Goal: Transaction & Acquisition: Purchase product/service

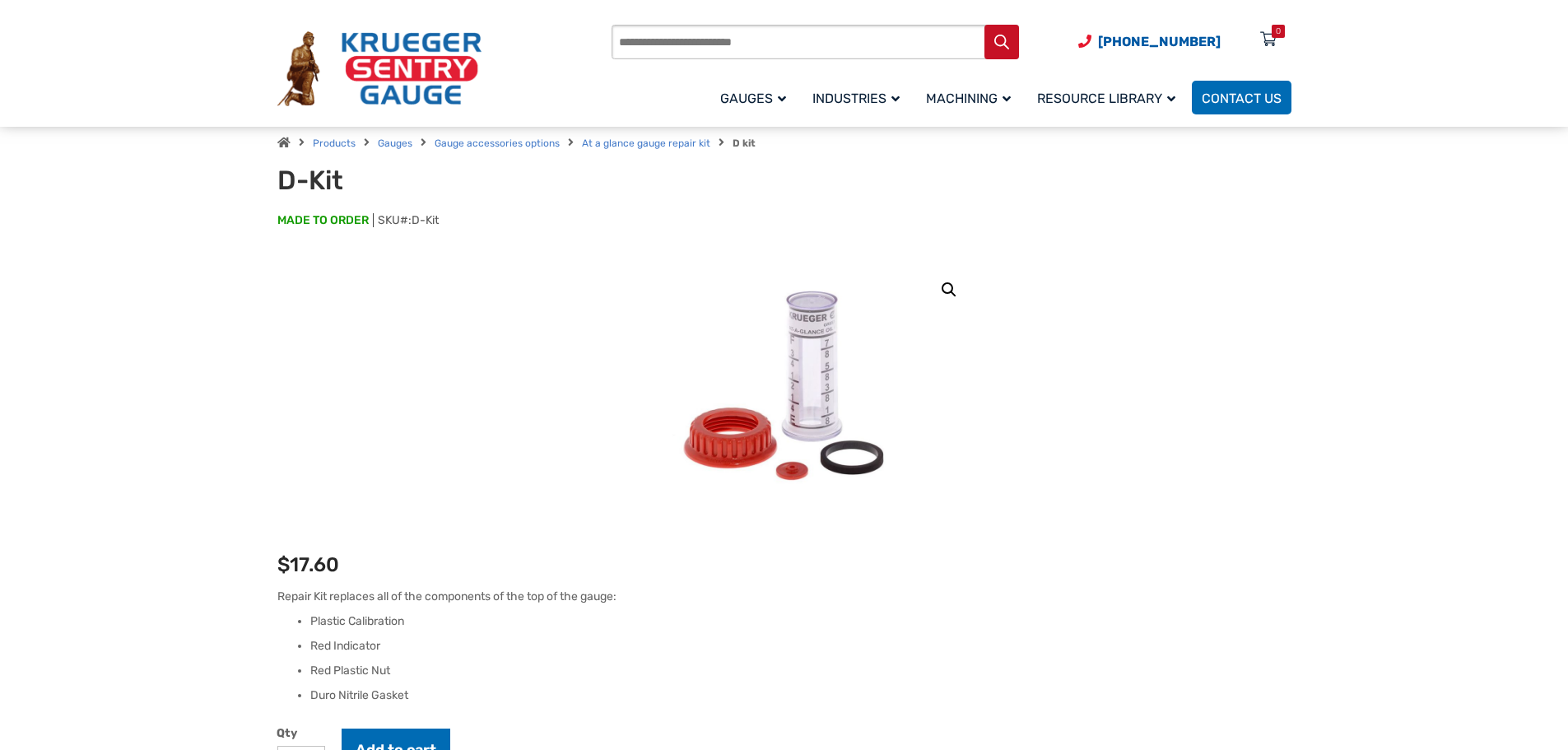
scroll to position [82, 0]
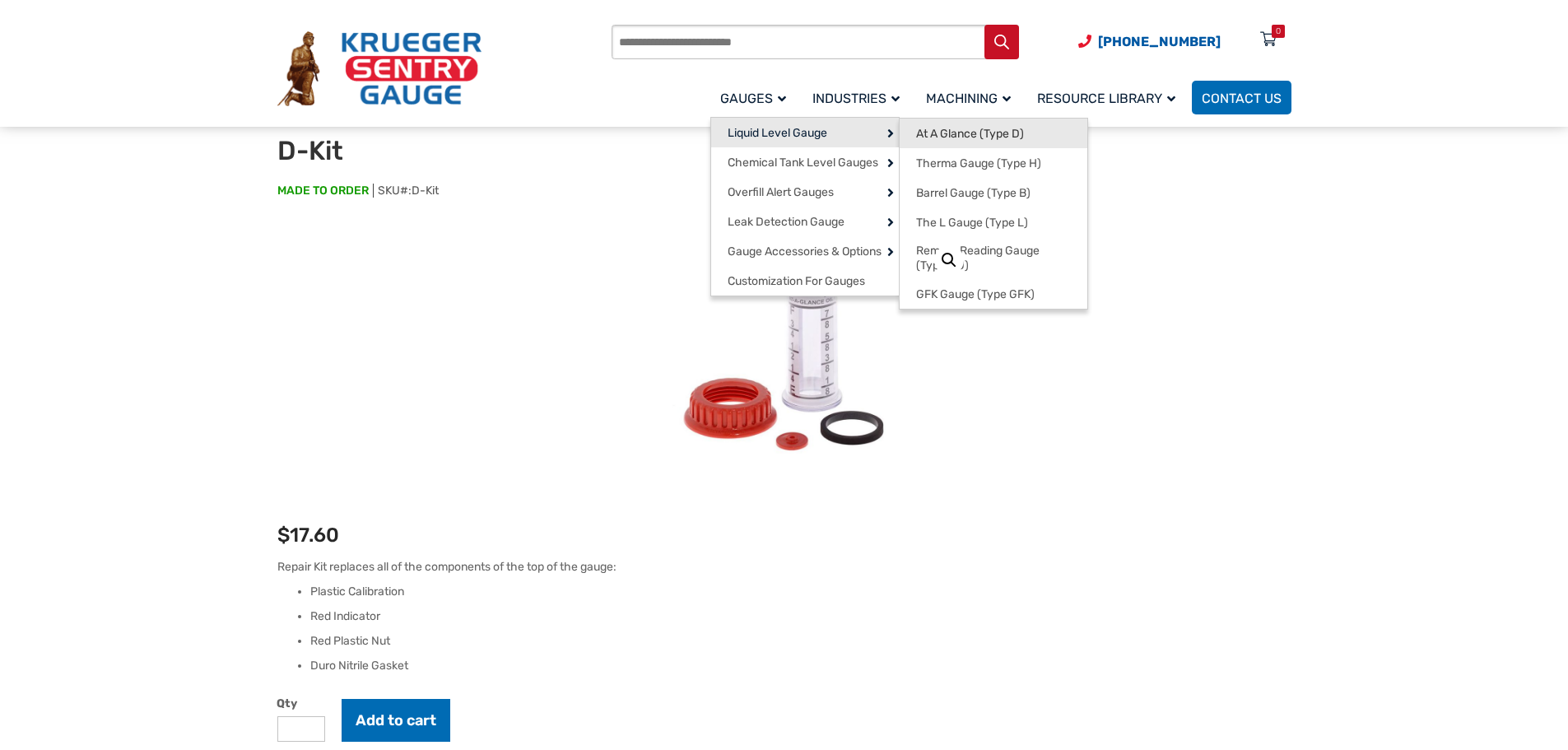
click at [954, 134] on span "At A Glance (Type D)" at bounding box center [969, 134] width 107 height 15
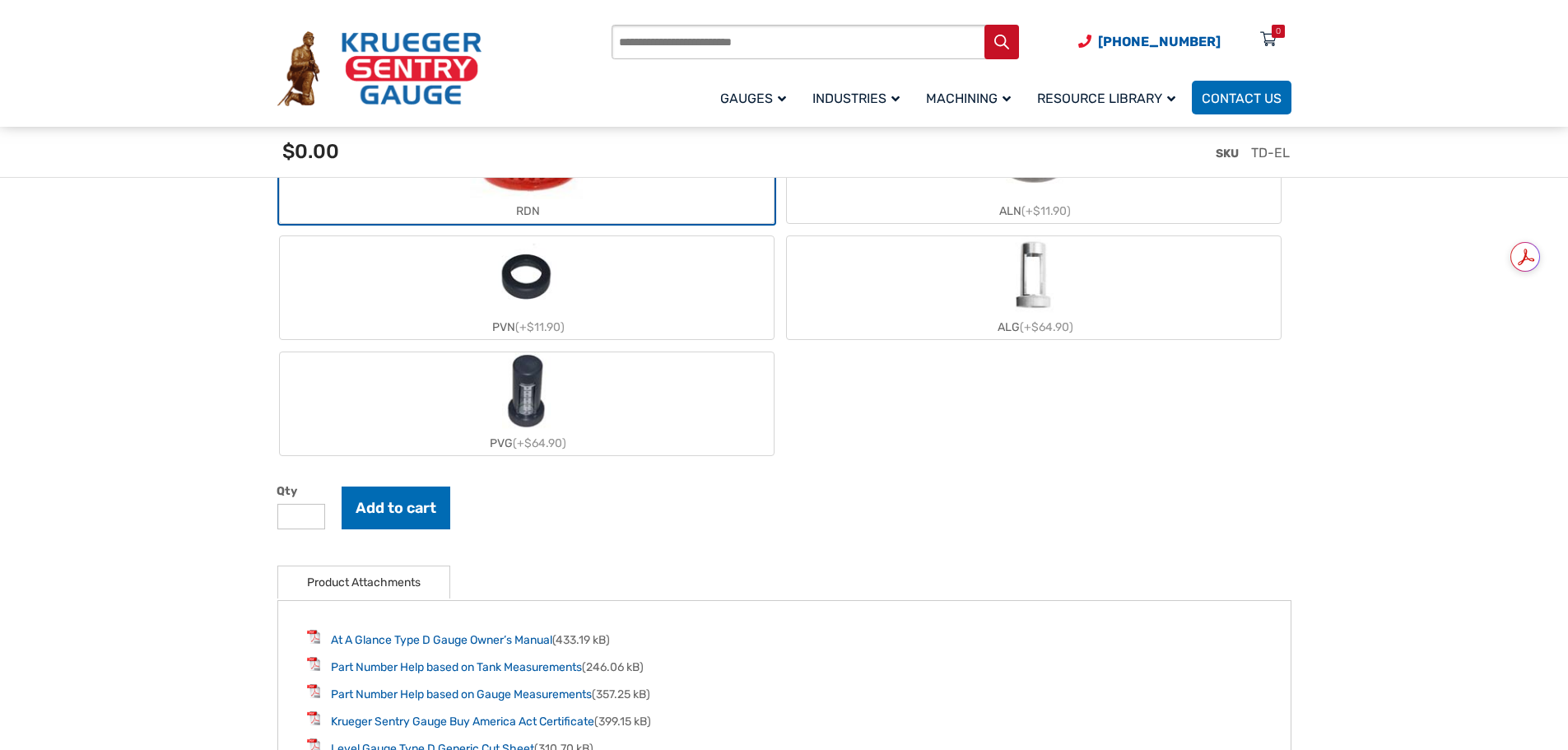
scroll to position [1728, 0]
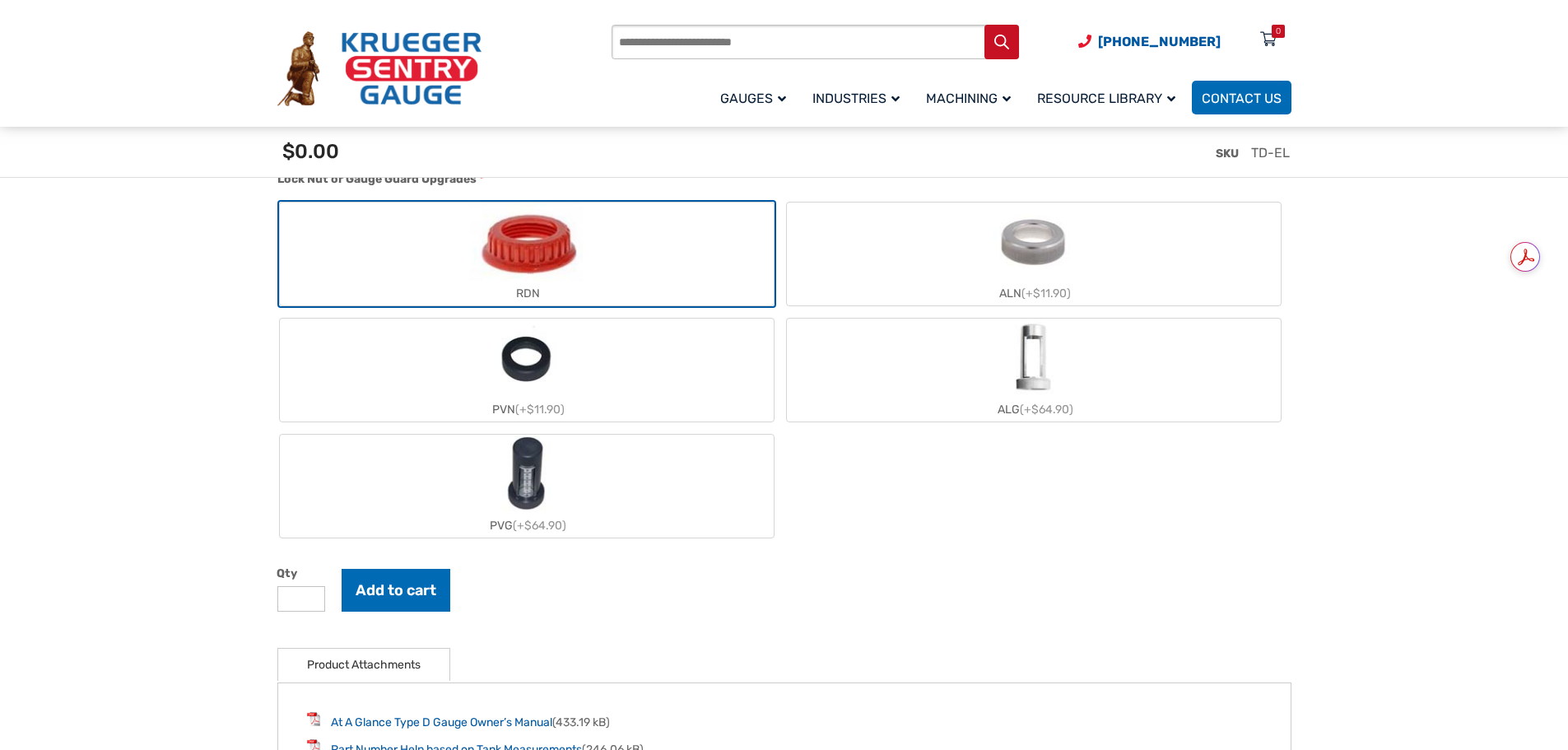
click at [972, 274] on label "ALN (+$11.90)" at bounding box center [1034, 254] width 494 height 103
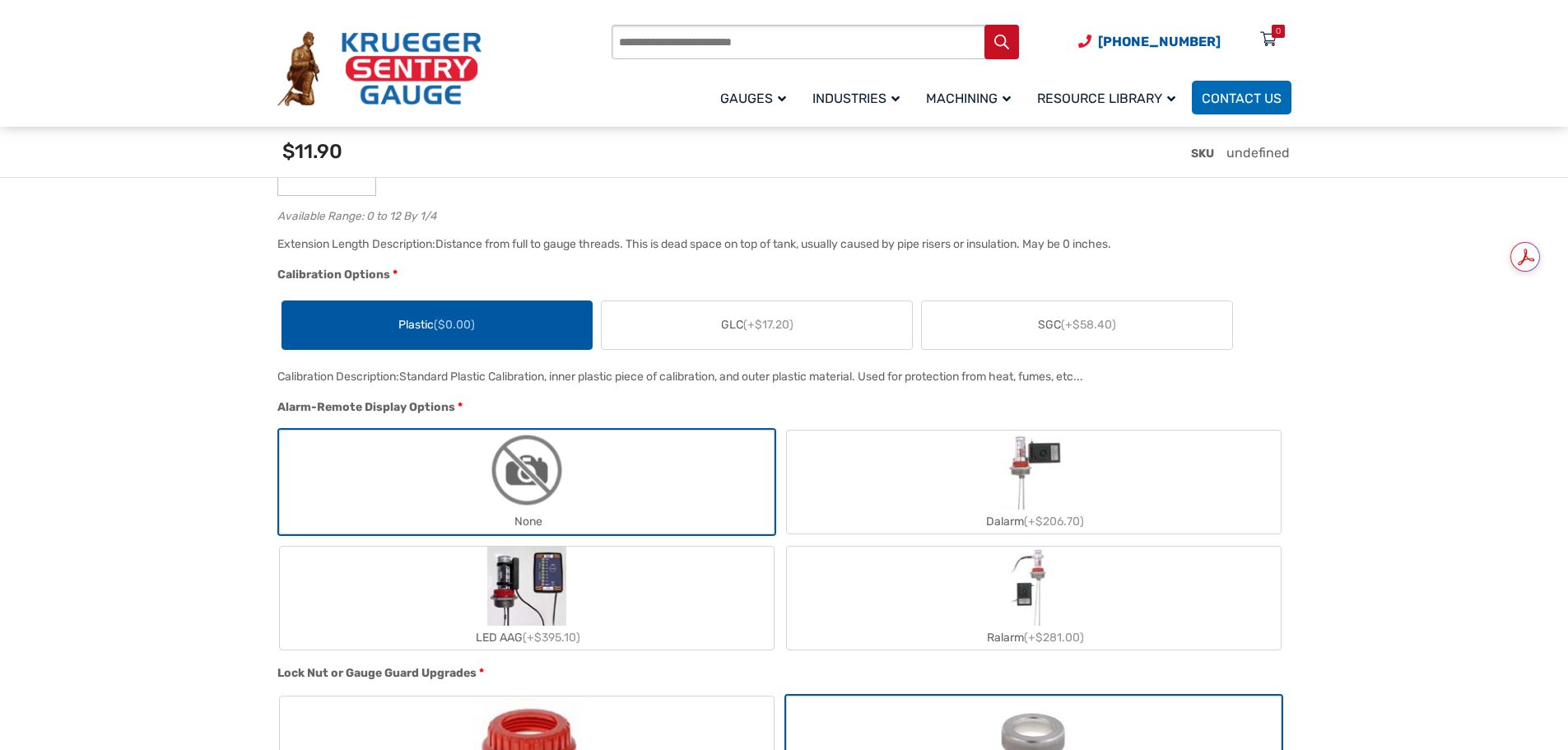
scroll to position [1070, 0]
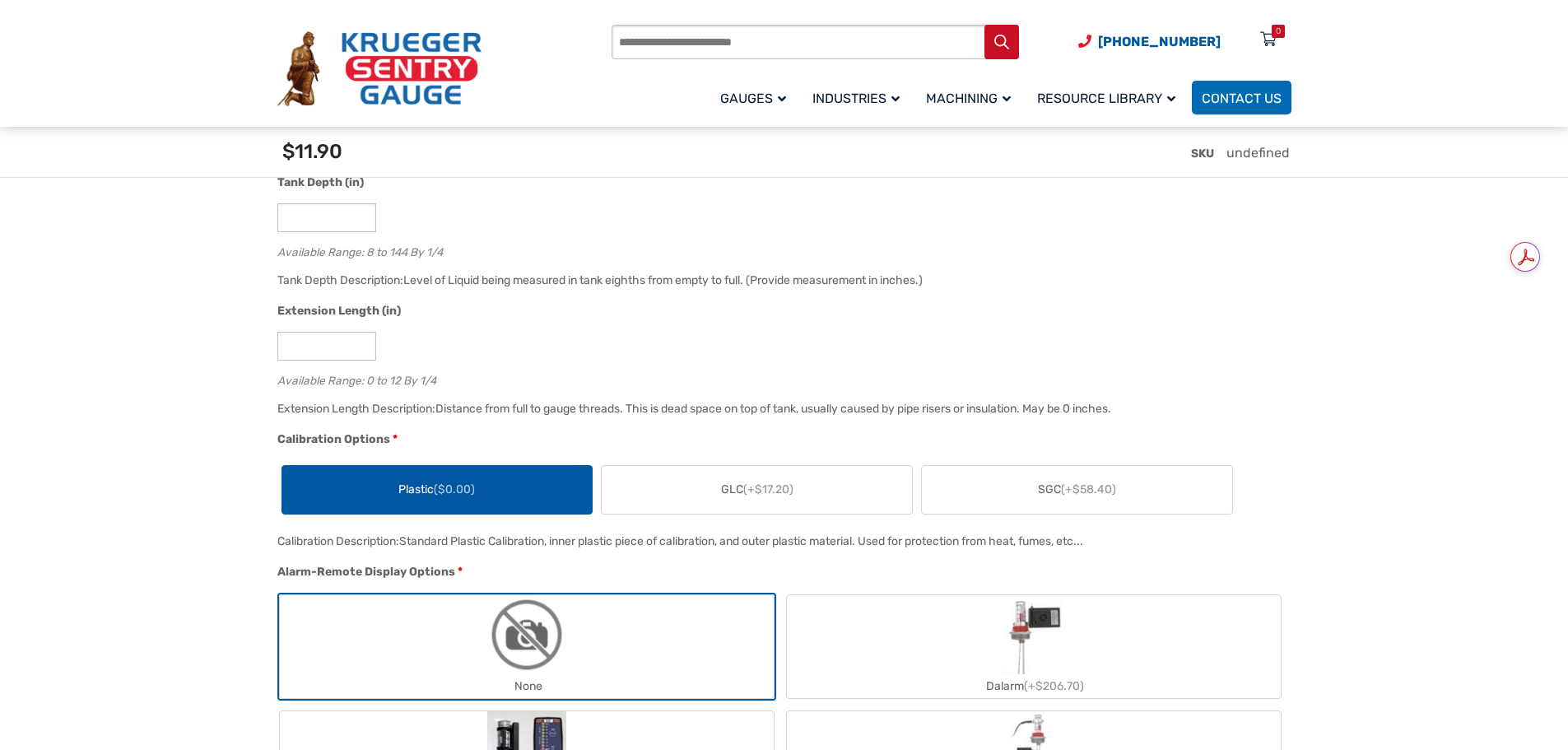
click at [734, 485] on span "GLC (+$17.20)" at bounding box center [757, 489] width 72 height 17
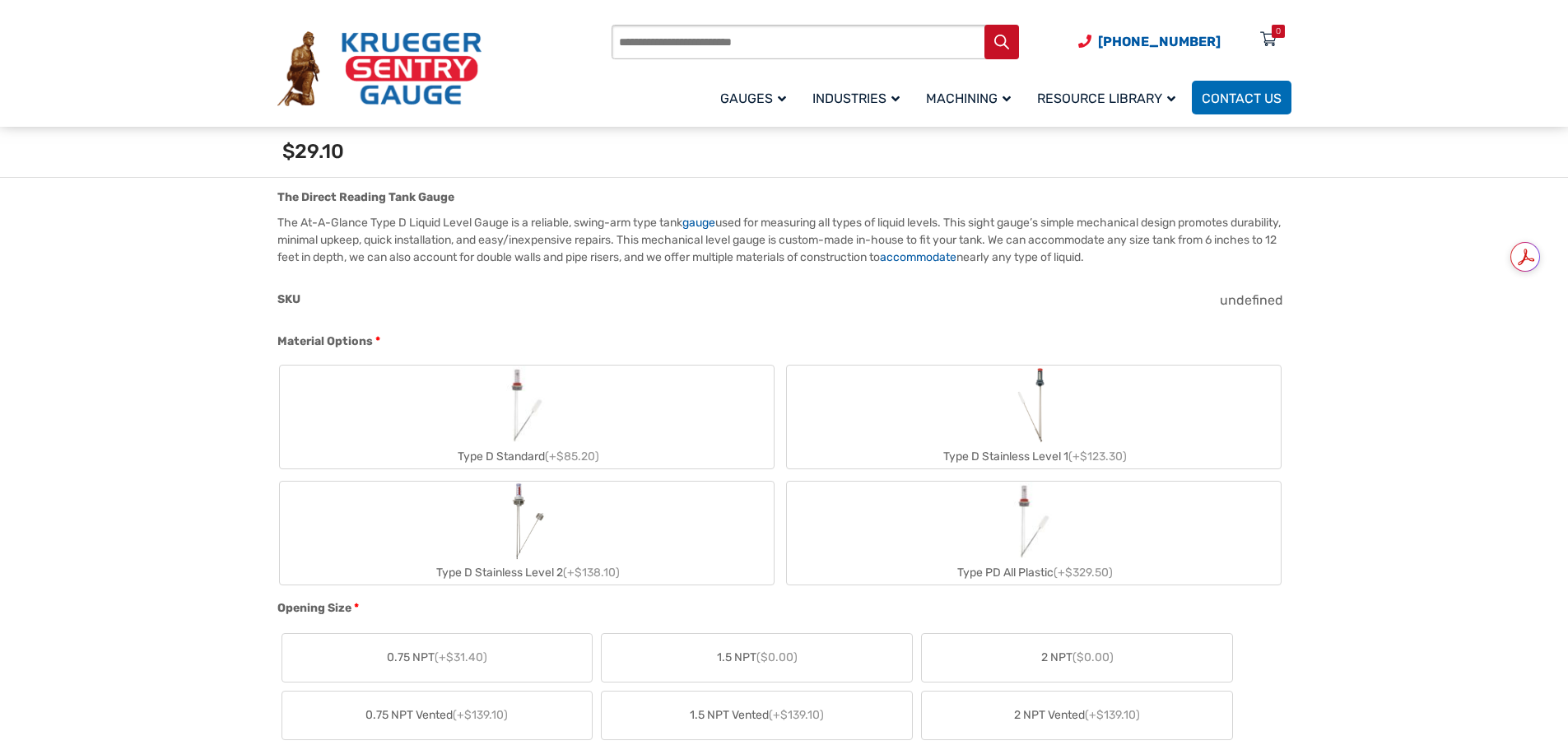
scroll to position [494, 0]
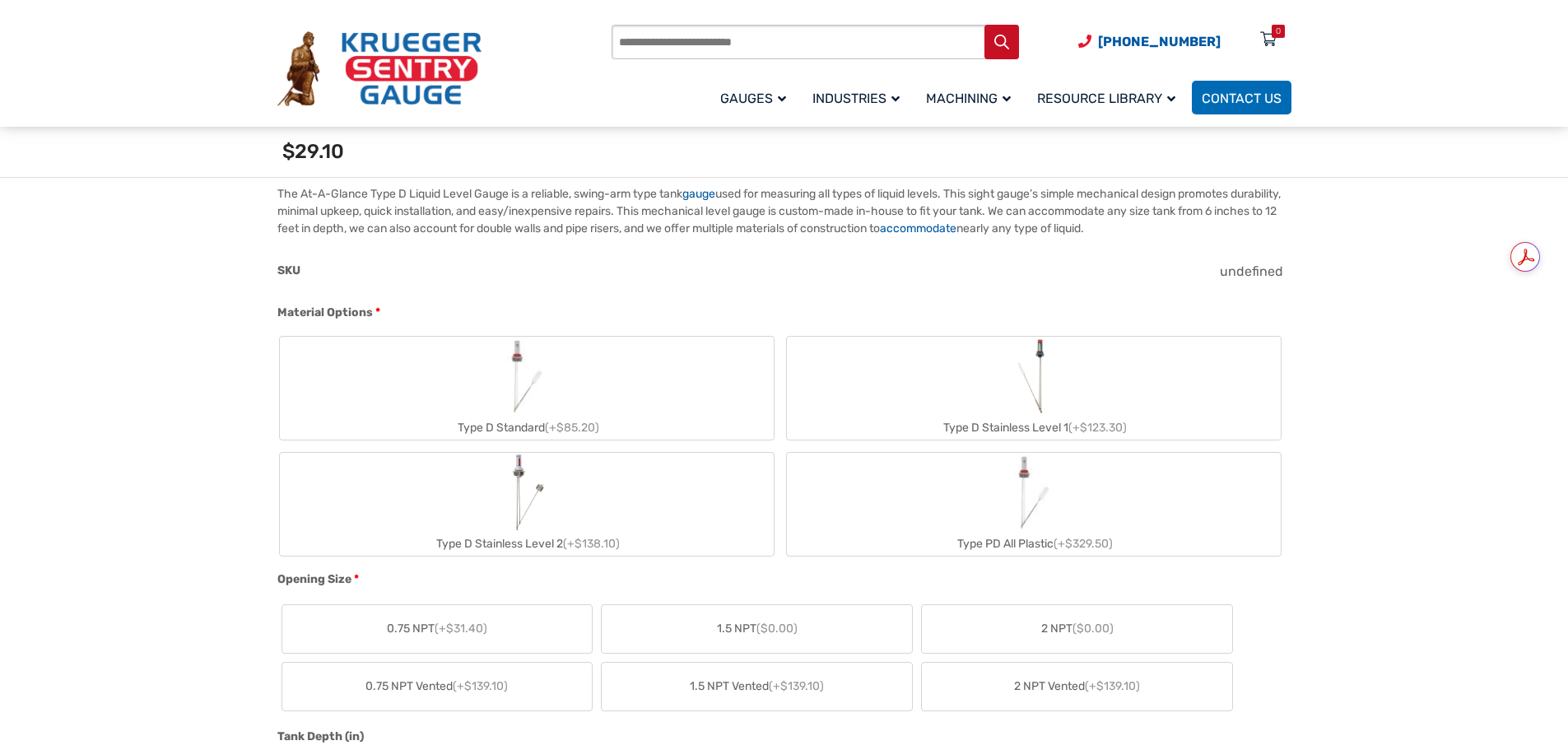
click at [507, 390] on img "Type D Standard" at bounding box center [526, 375] width 79 height 79
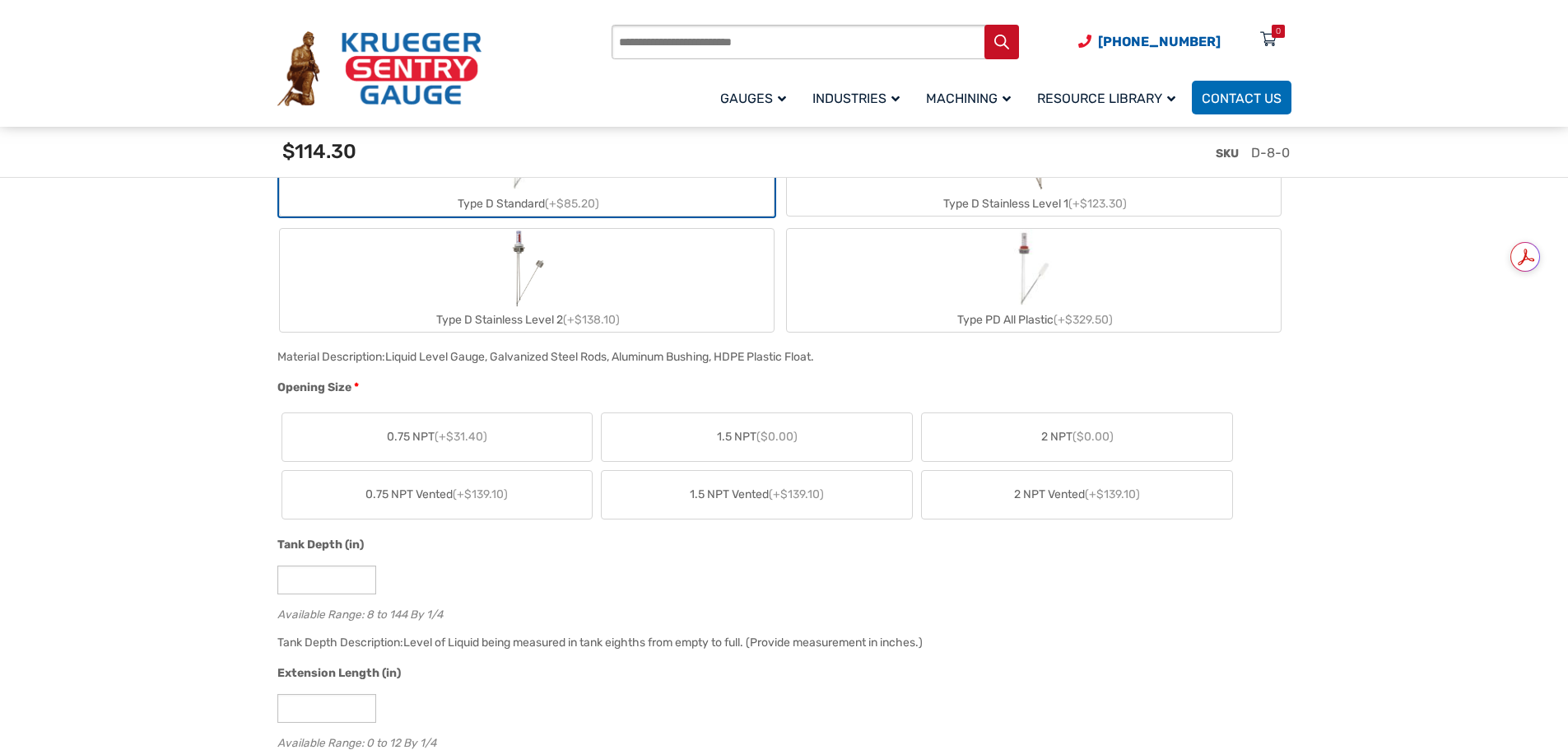
scroll to position [823, 0]
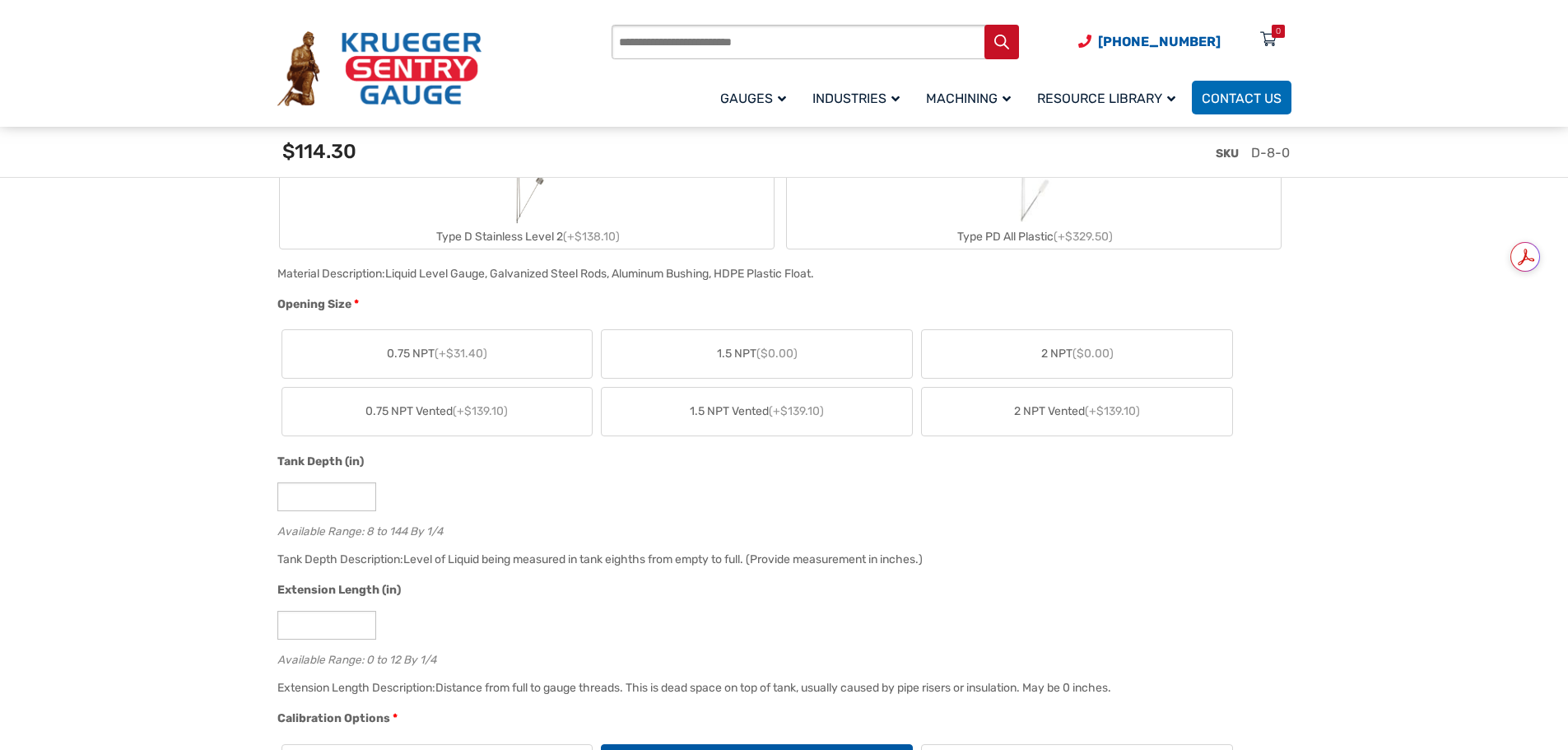
click at [760, 345] on span "1.5 NPT ($0.00)" at bounding box center [757, 354] width 80 height 17
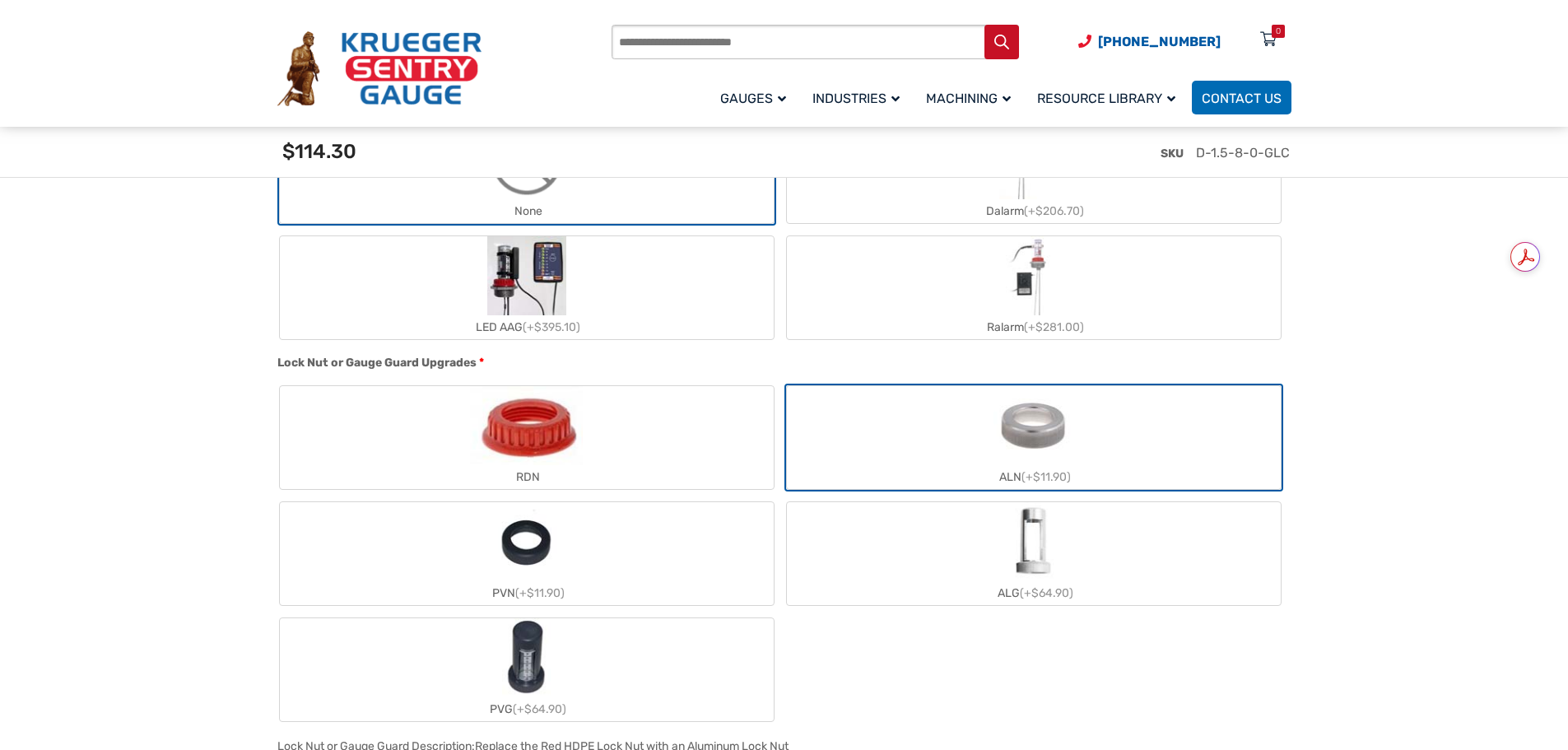
scroll to position [1564, 0]
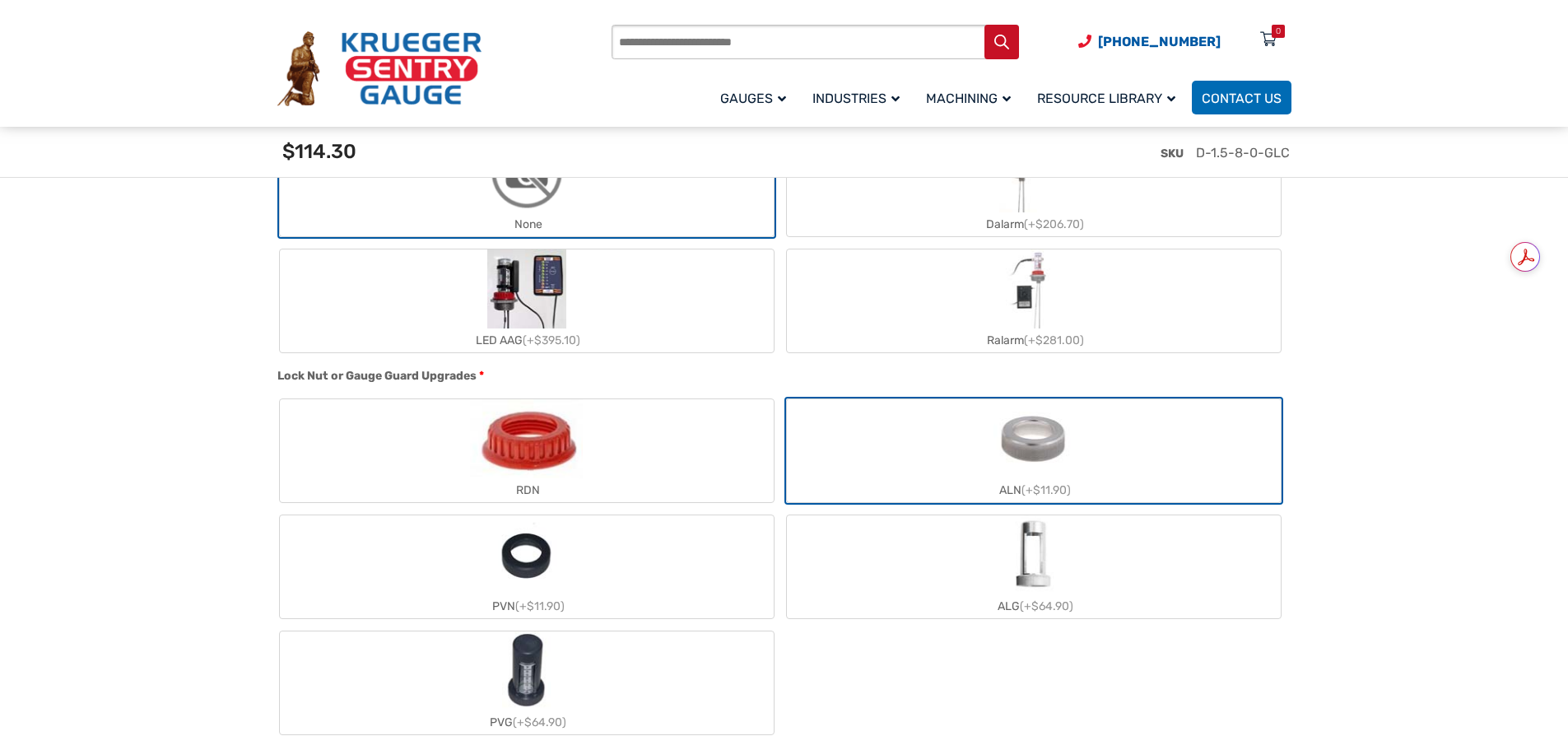
click at [952, 562] on label "ALG (+$64.90)" at bounding box center [1034, 567] width 494 height 103
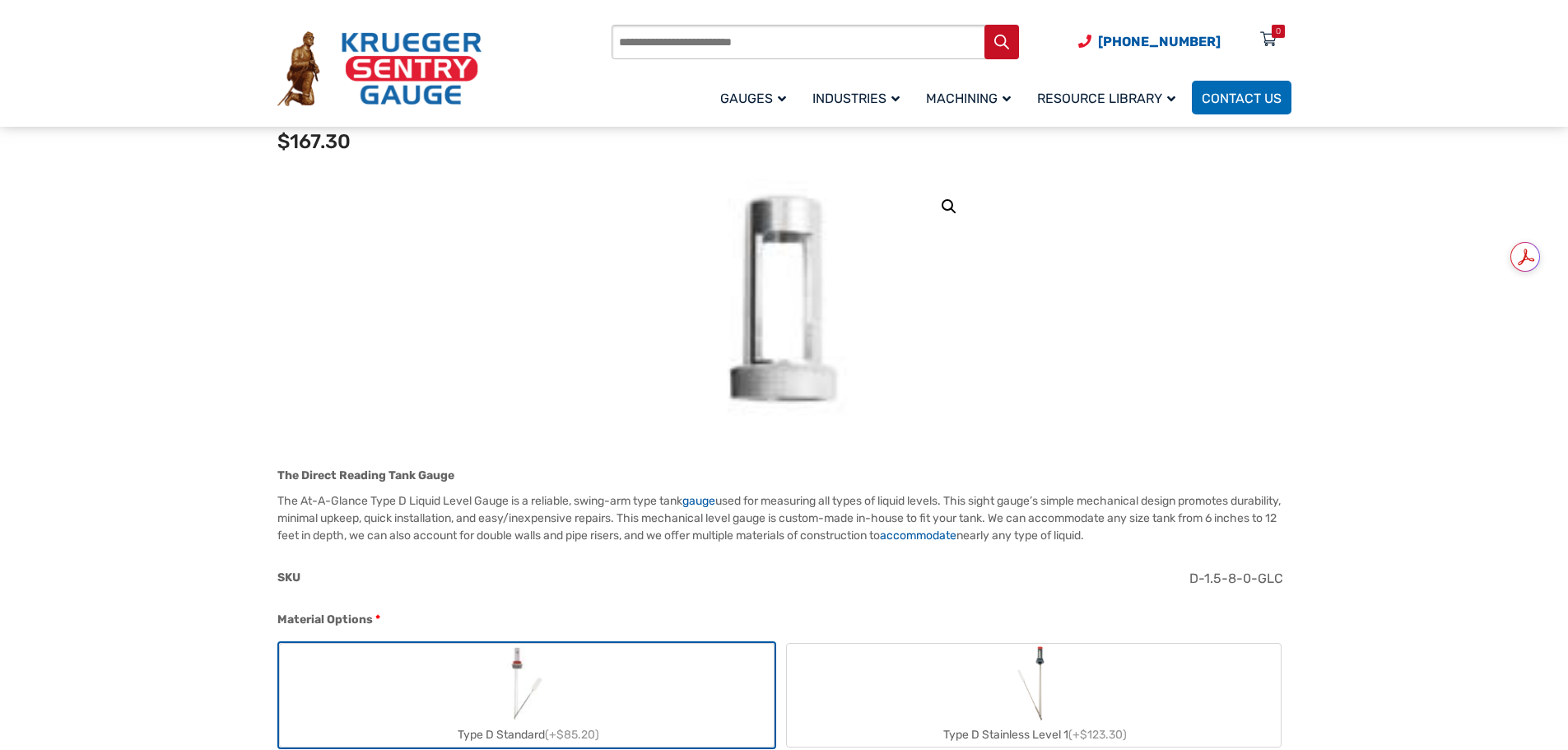
scroll to position [0, 0]
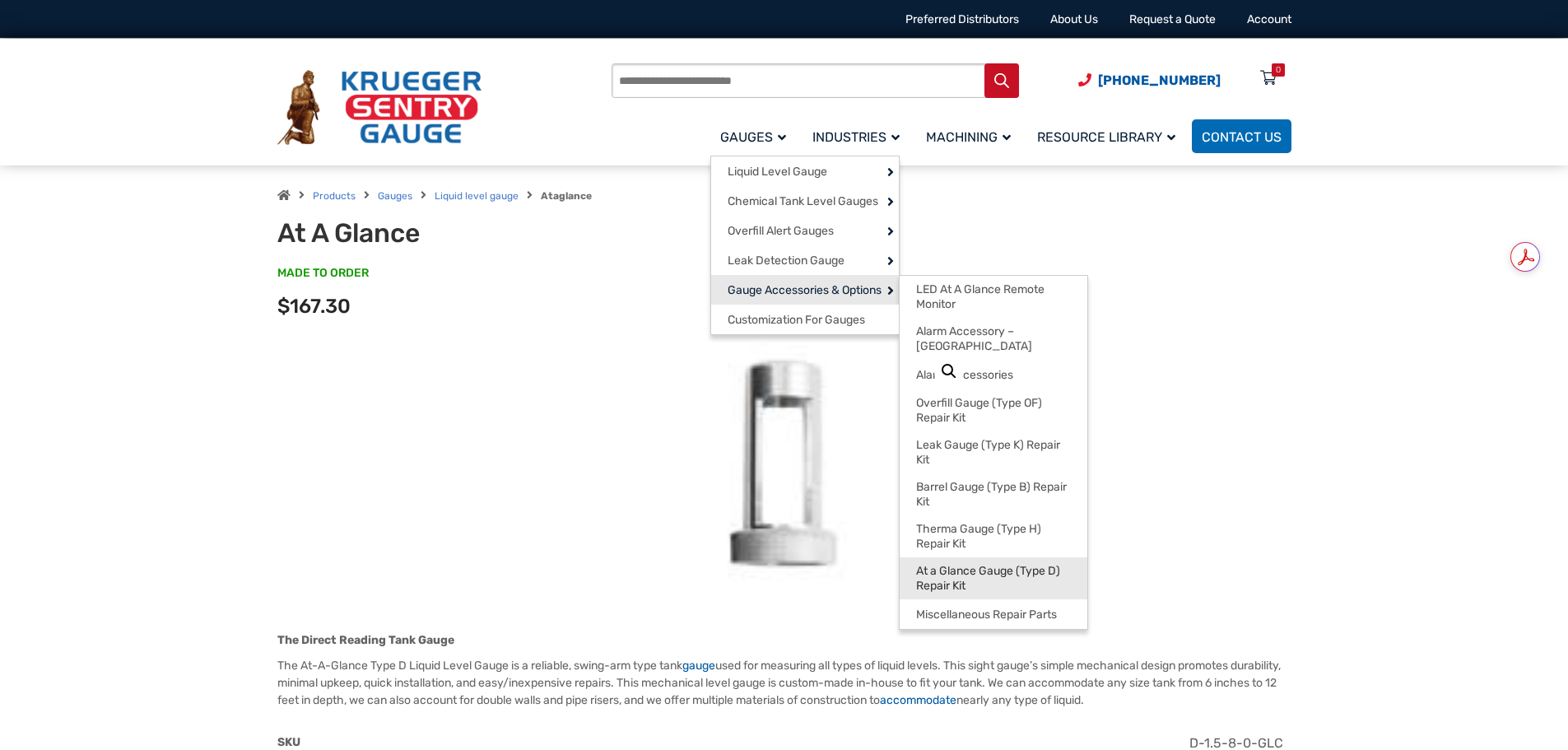
click at [1010, 564] on span "At a Glance Gauge (Type D) Repair Kit" at bounding box center [993, 578] width 155 height 29
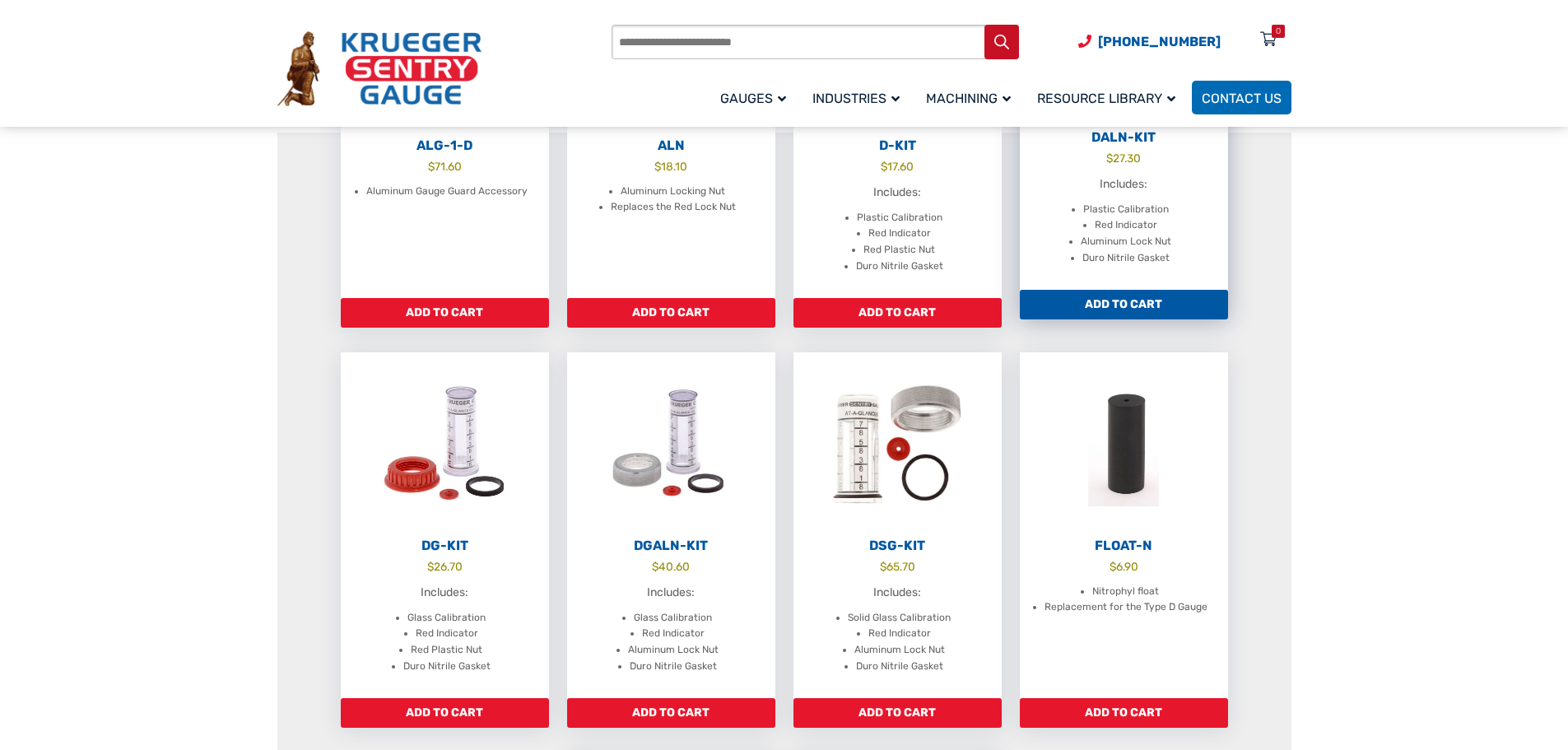
scroll to position [411, 0]
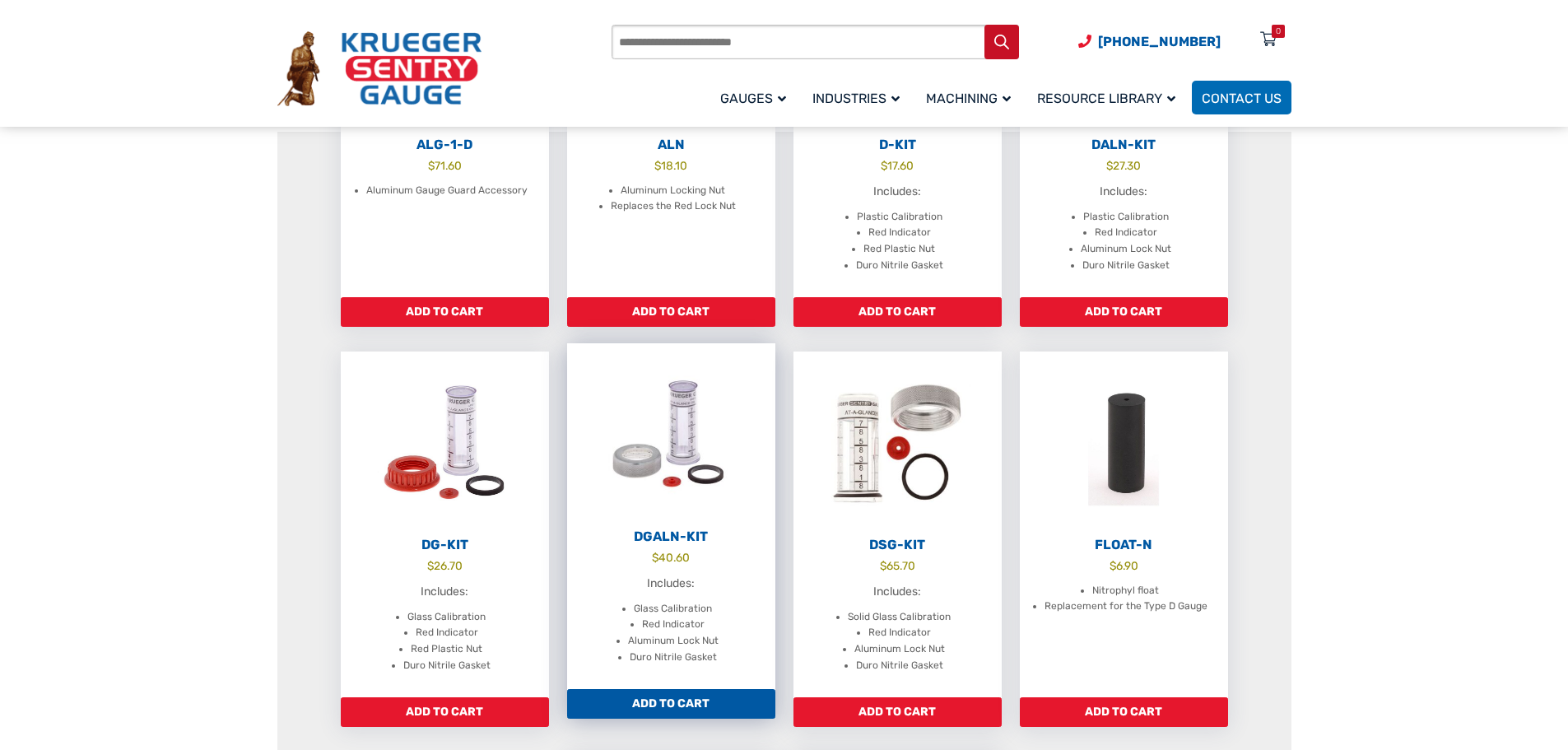
click at [664, 531] on h2 "DGALN-Kit" at bounding box center [671, 536] width 208 height 17
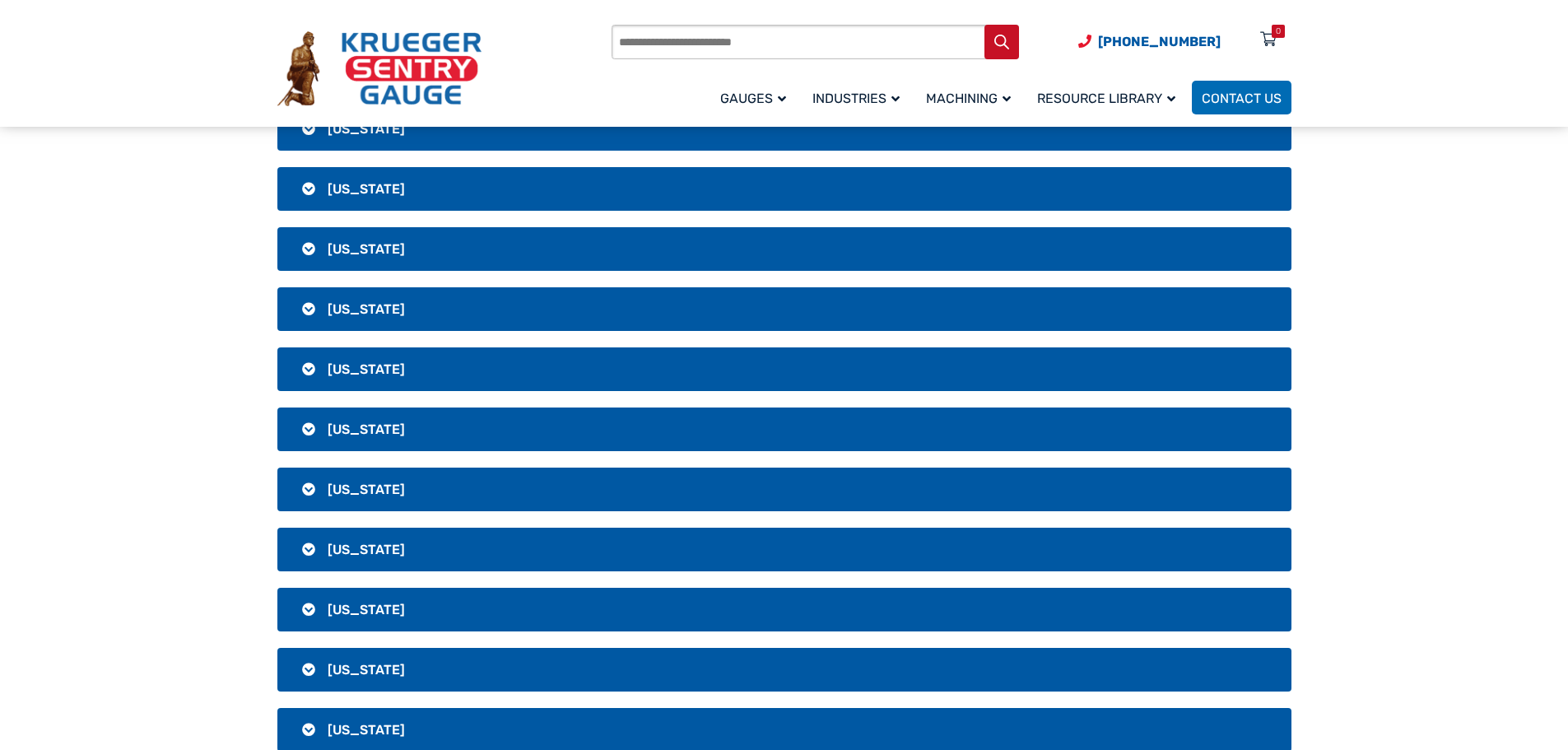
scroll to position [1646, 0]
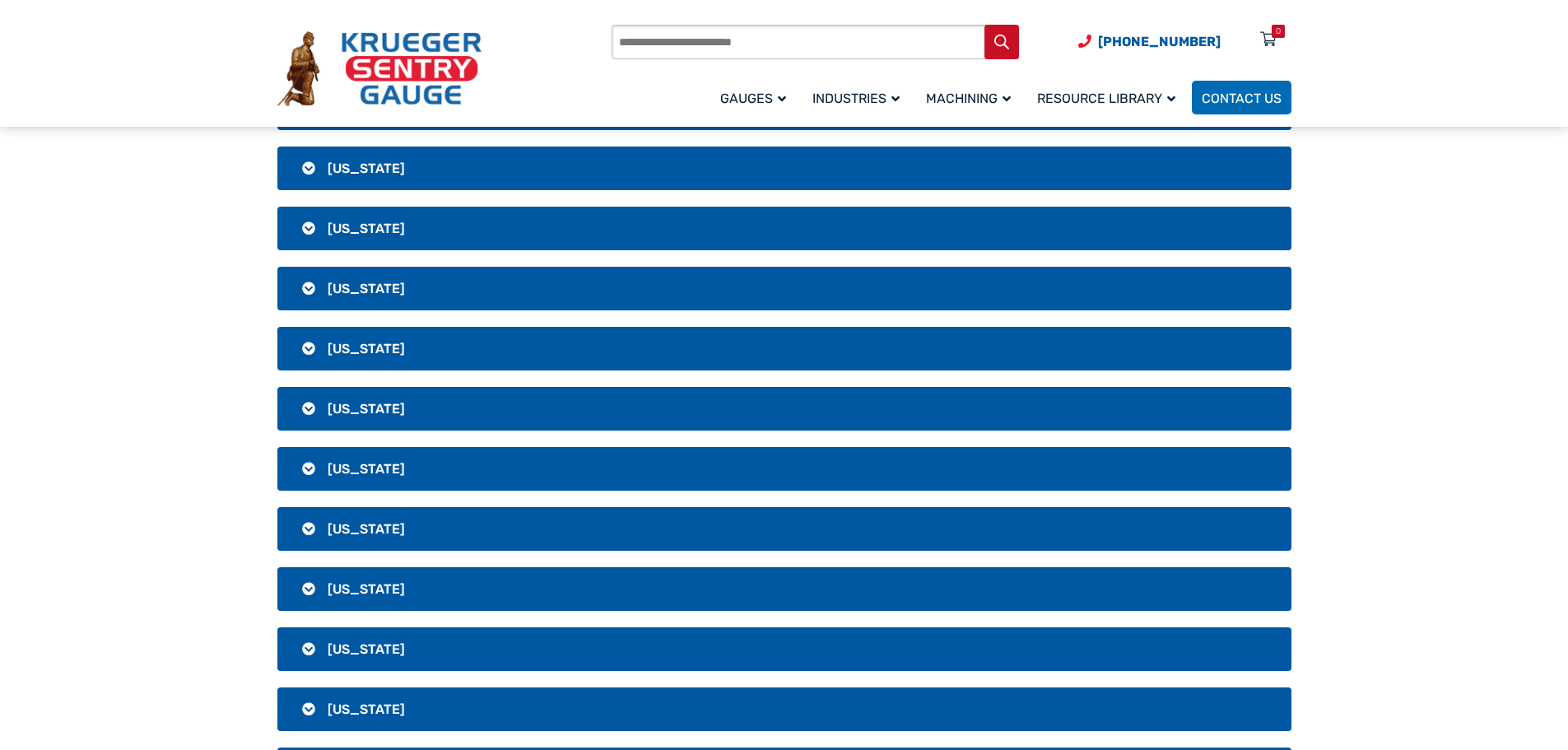
click at [313, 469] on h3 "Nebraska" at bounding box center [784, 469] width 1014 height 44
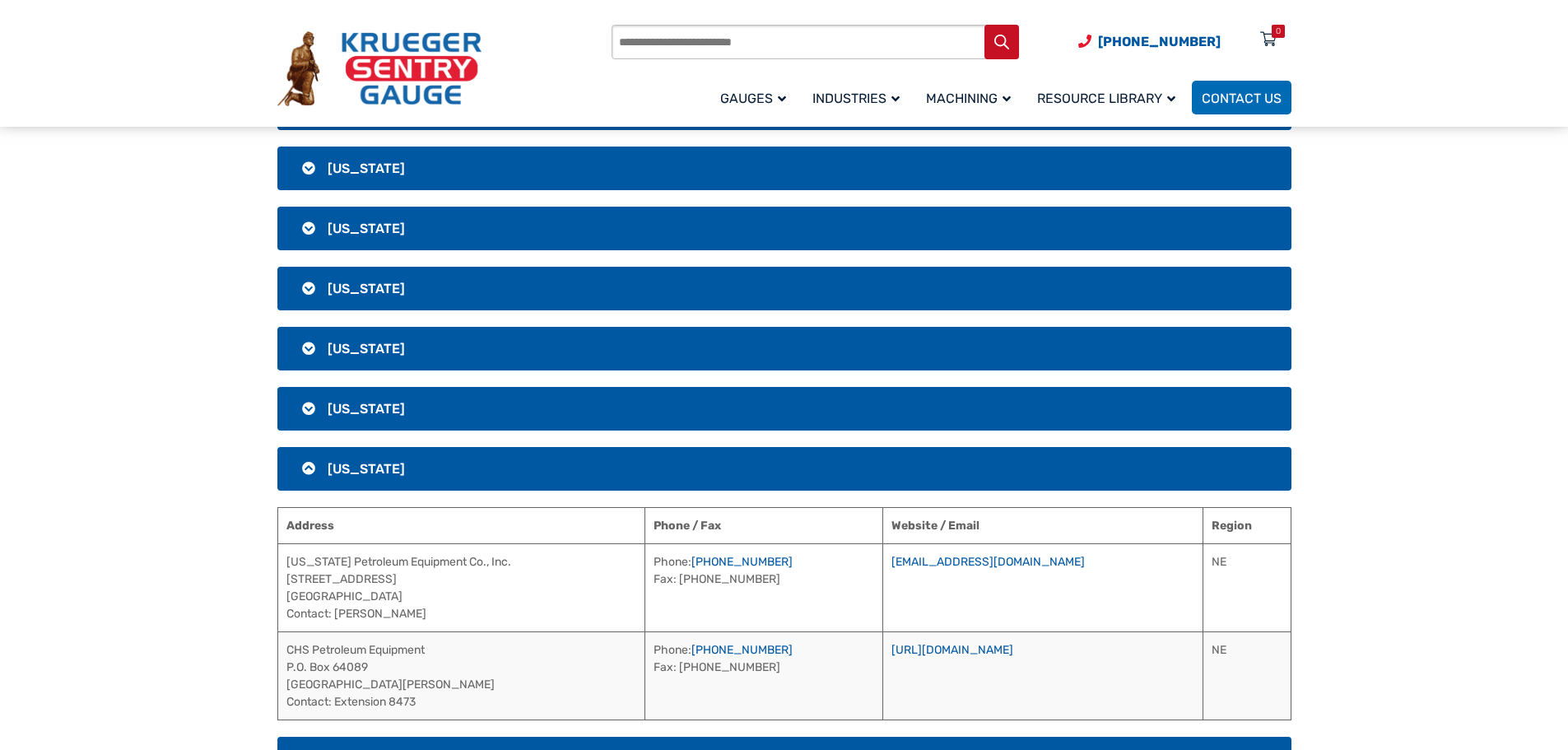
scroll to position [1728, 0]
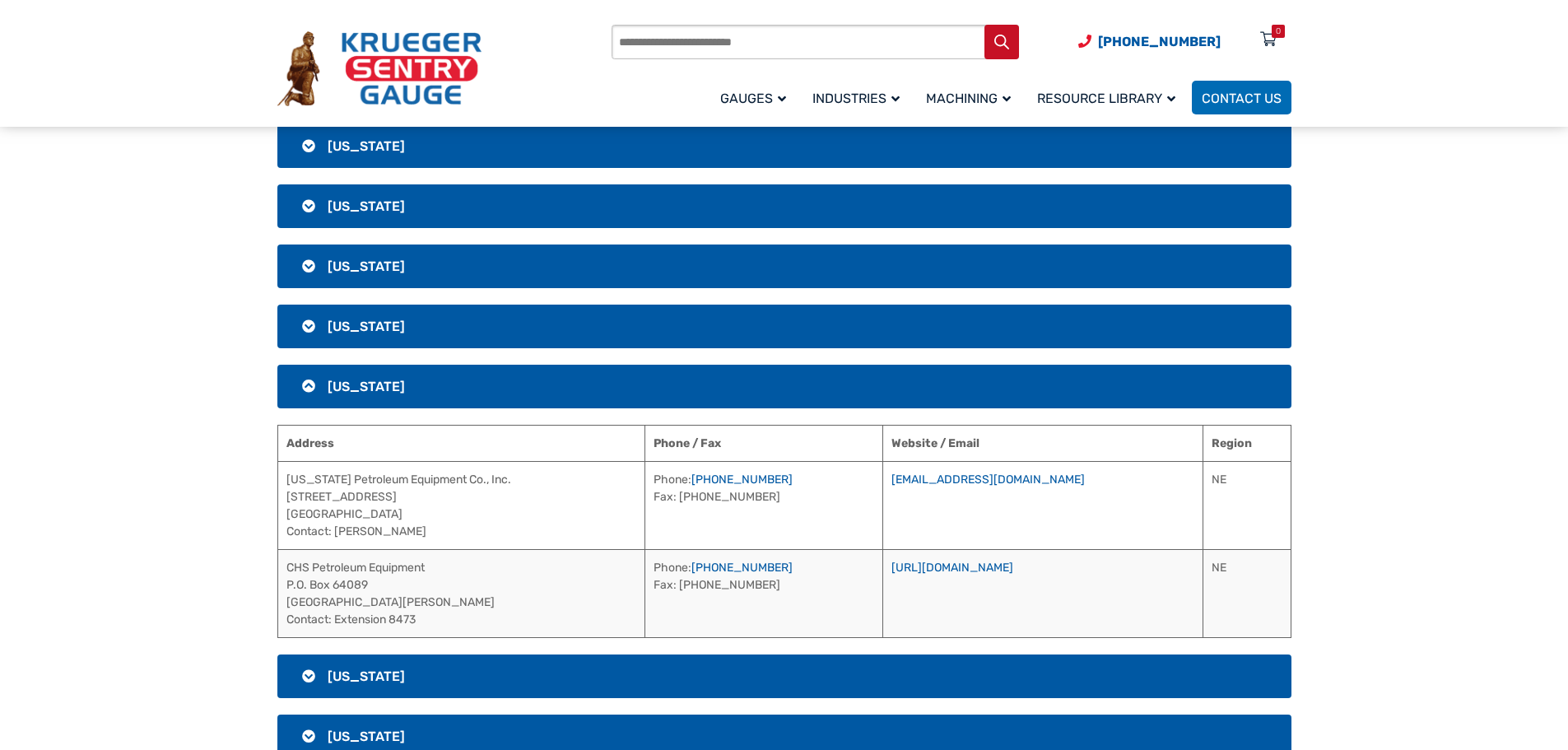
click at [342, 398] on h3 "Nebraska" at bounding box center [784, 387] width 1014 height 44
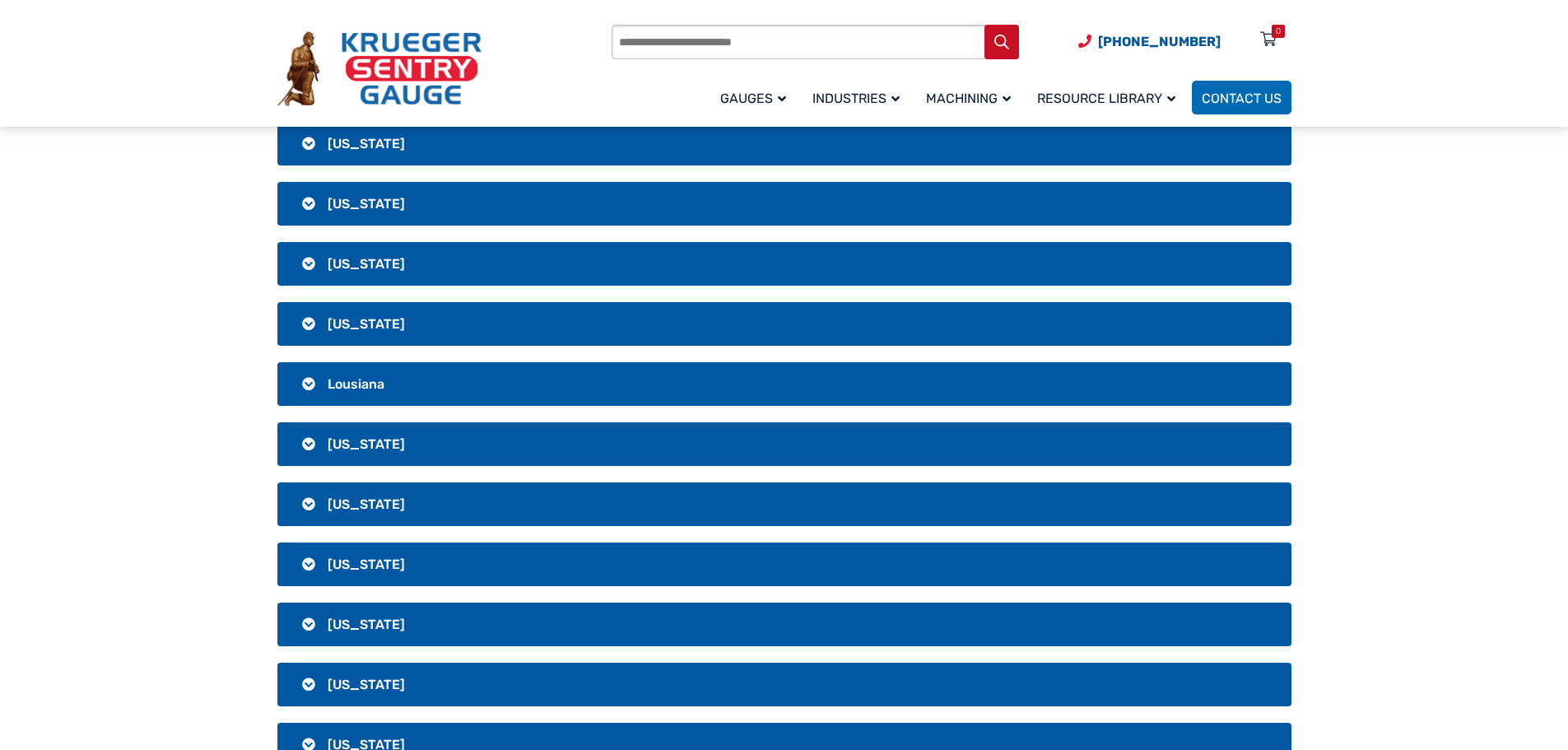
scroll to position [987, 0]
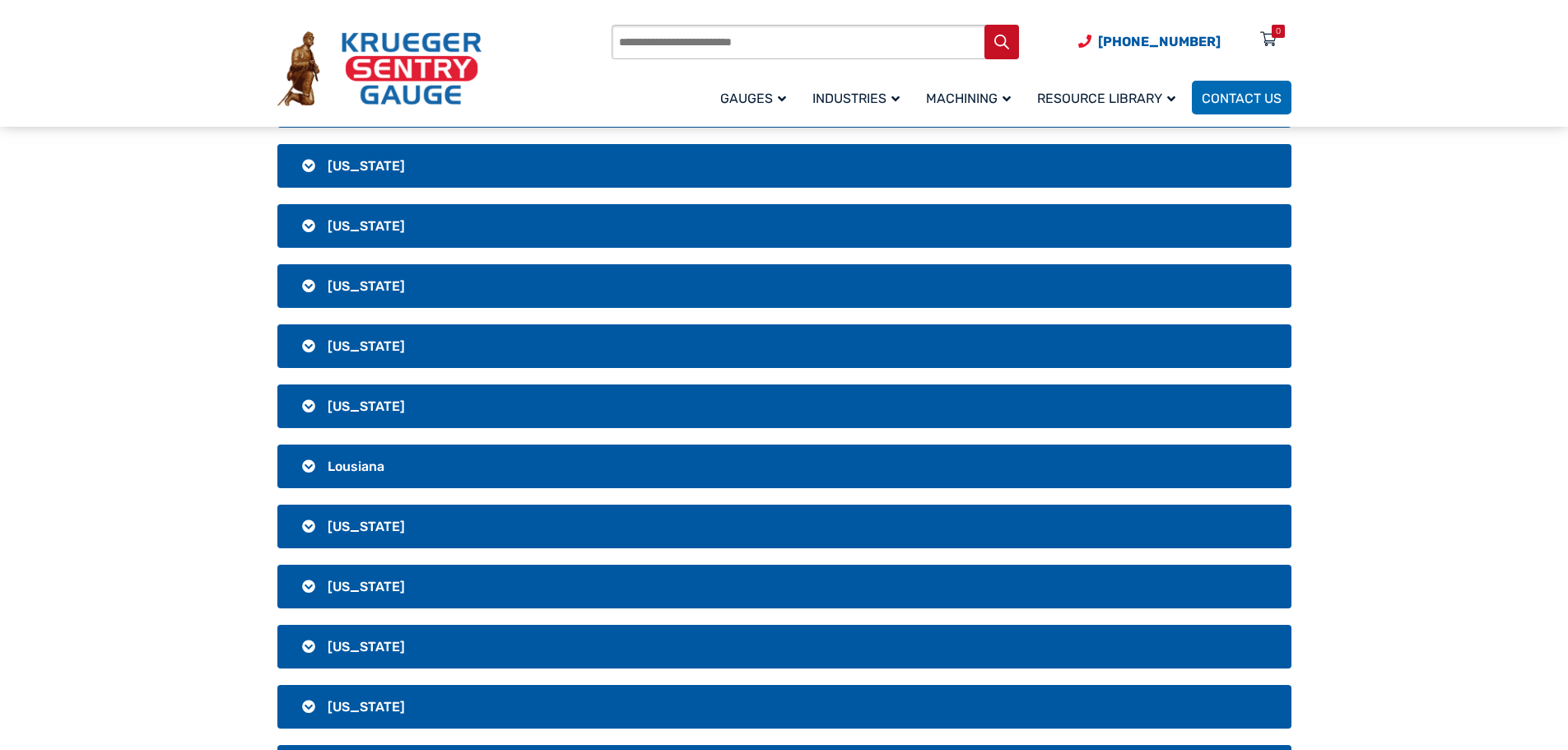
click at [372, 292] on h3 "Iowa" at bounding box center [784, 286] width 1014 height 44
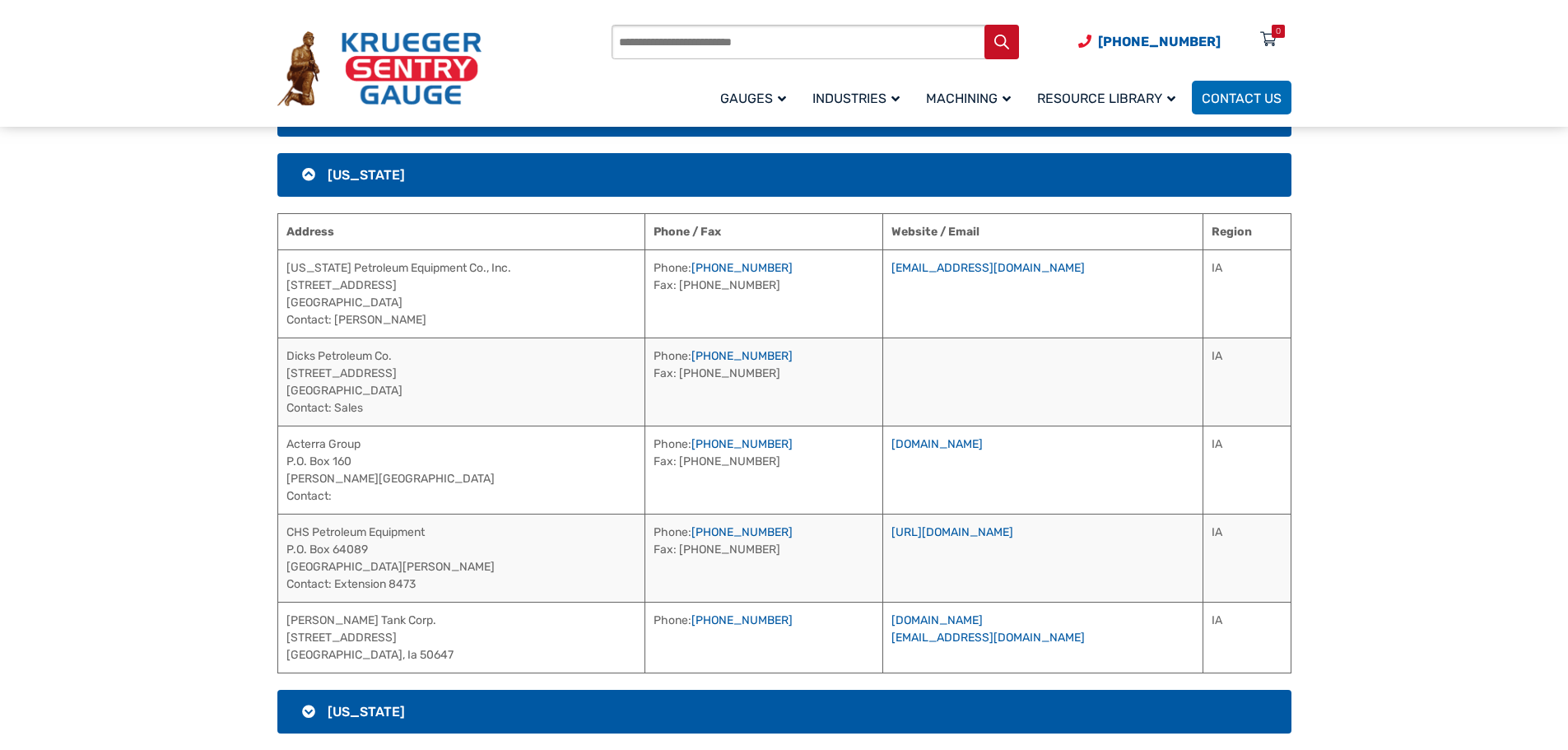
scroll to position [1070, 0]
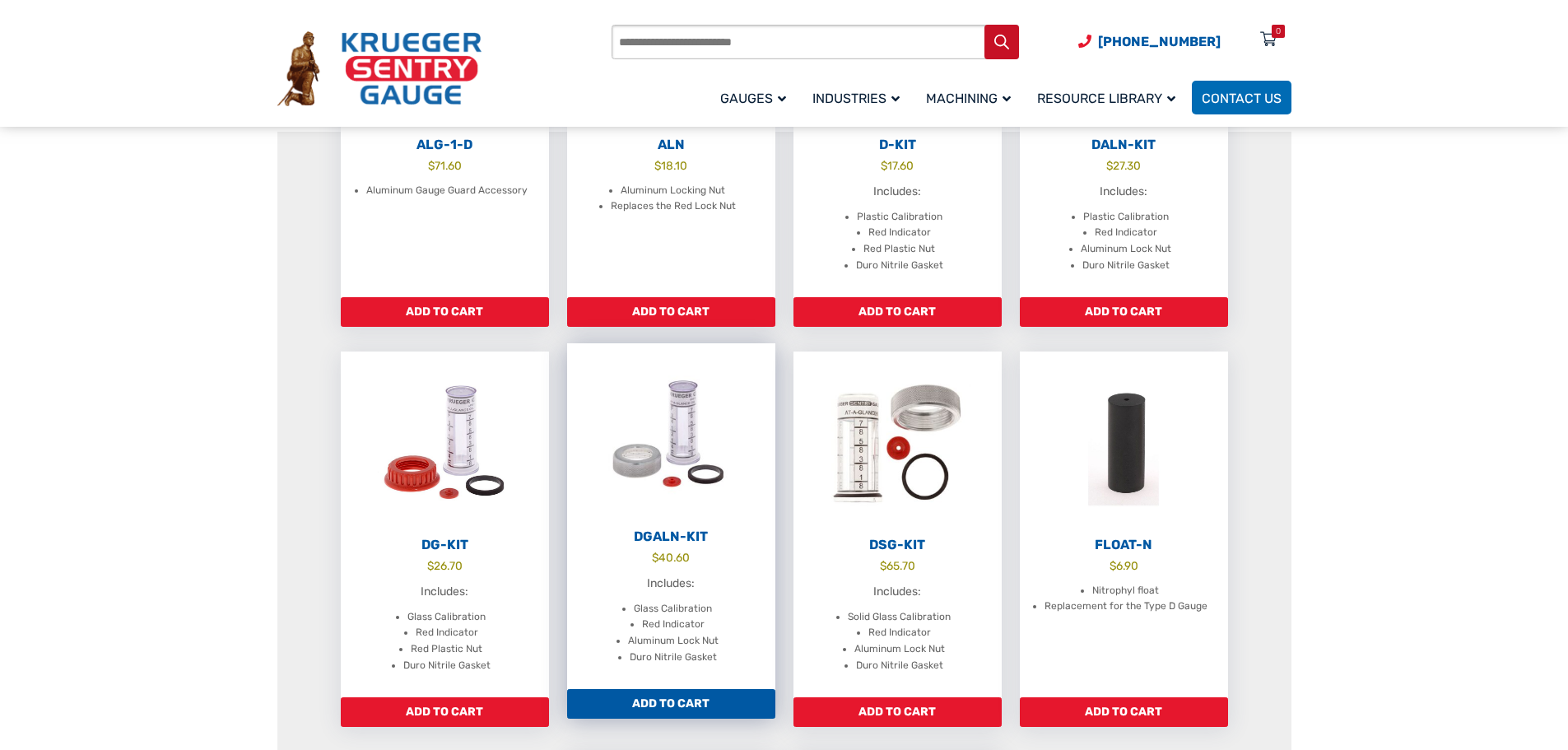
click at [684, 512] on img at bounding box center [671, 433] width 208 height 181
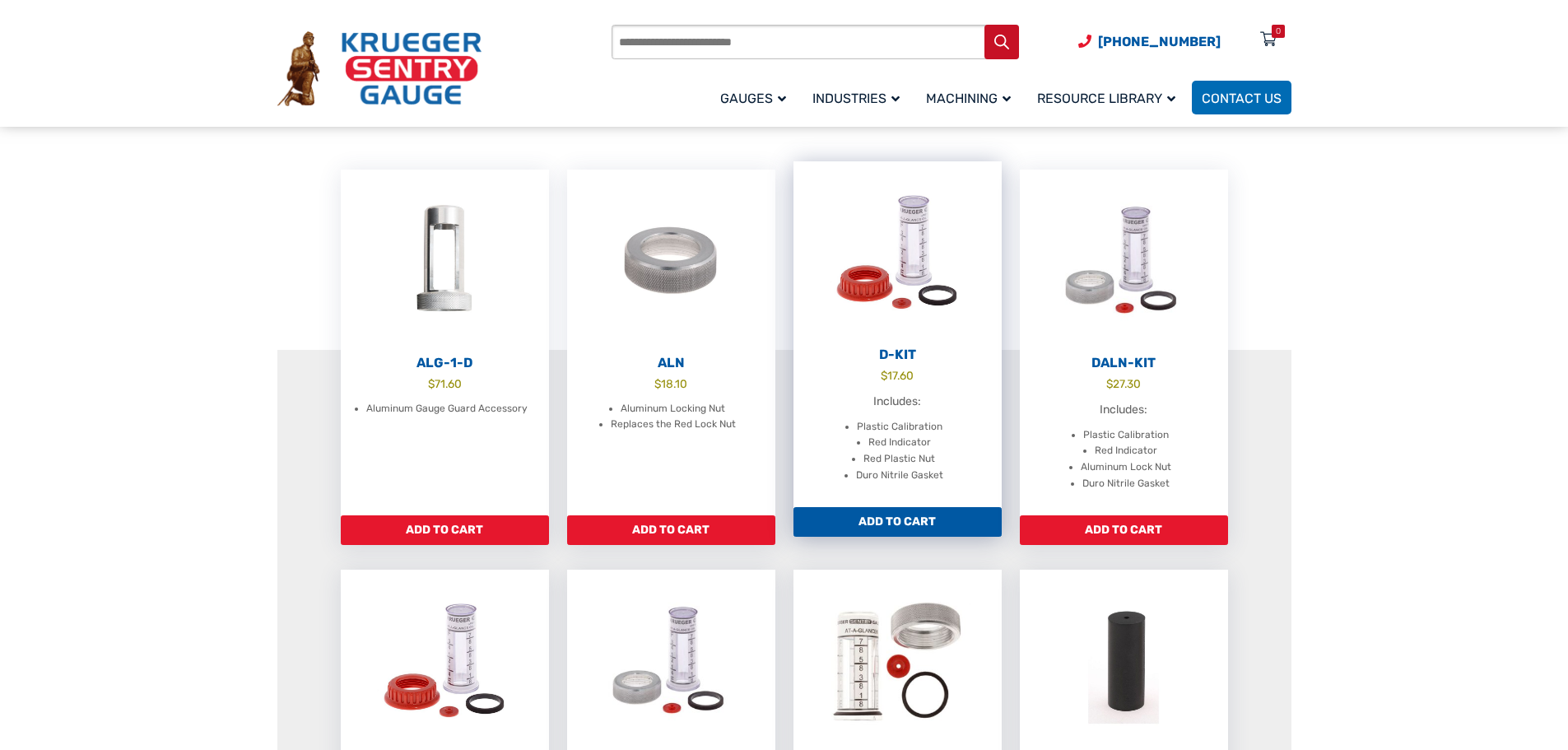
scroll to position [165, 0]
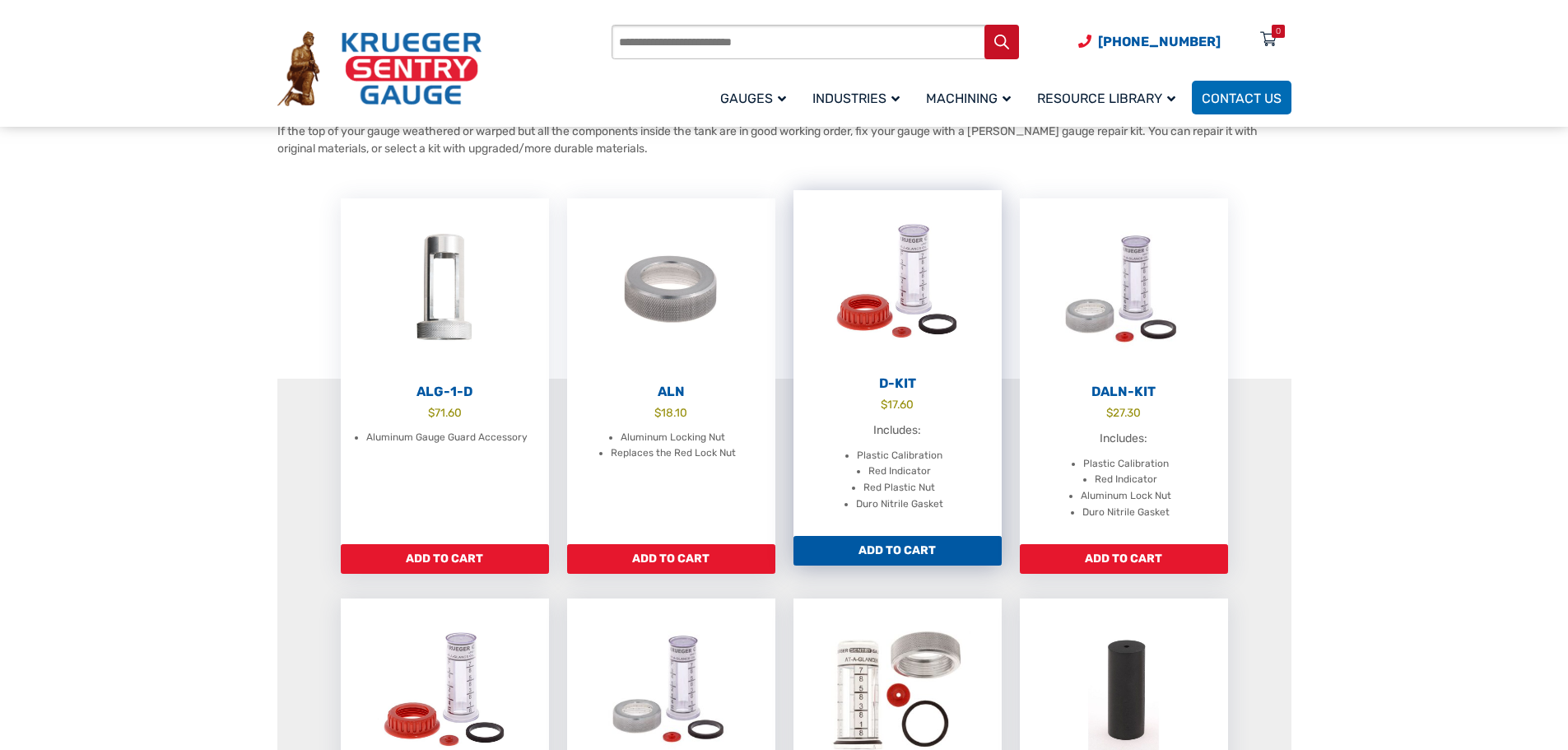
click at [899, 382] on h2 "D-Kit" at bounding box center [897, 383] width 208 height 17
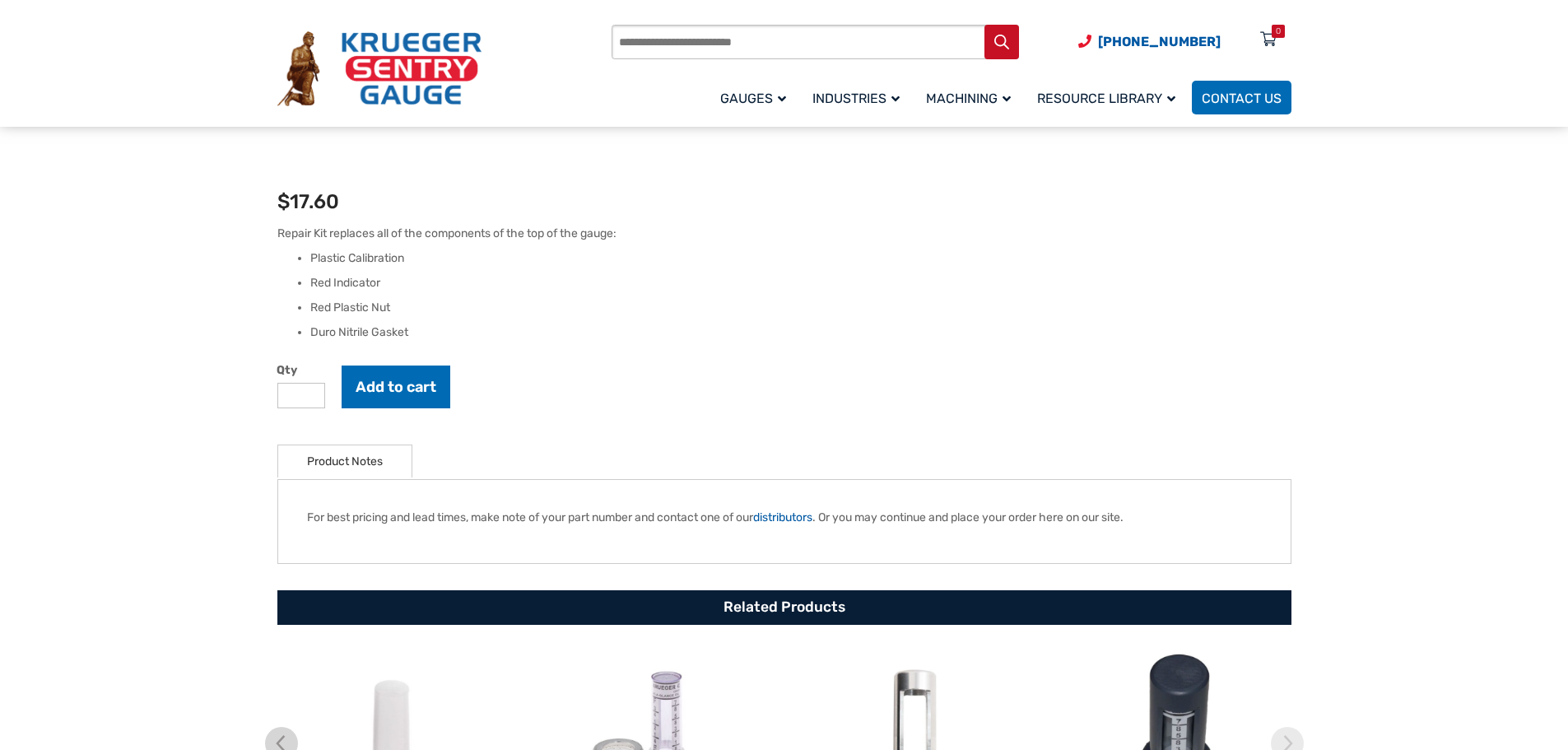
scroll to position [740, 0]
